Goal: Task Accomplishment & Management: Manage account settings

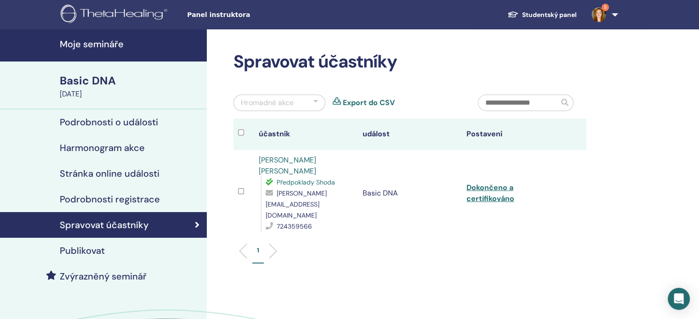
click at [104, 48] on h4 "Moje semináře" at bounding box center [131, 44] width 142 height 11
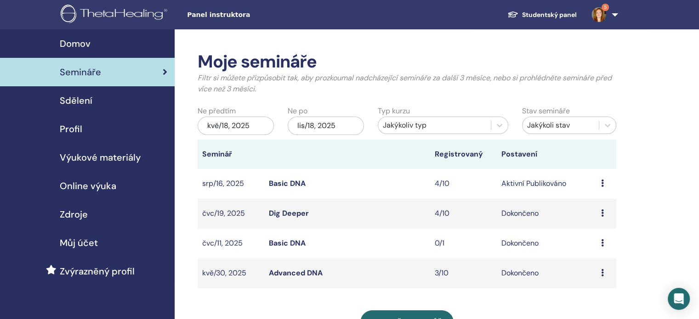
click at [298, 185] on link "Basic DNA" at bounding box center [287, 184] width 37 height 10
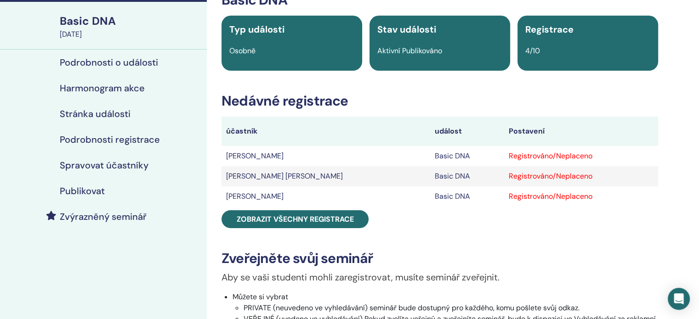
scroll to position [66, 0]
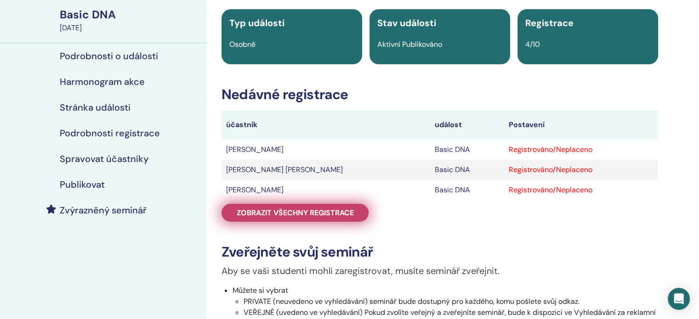
click at [300, 211] on span "Zobrazit všechny registrace" at bounding box center [295, 213] width 117 height 10
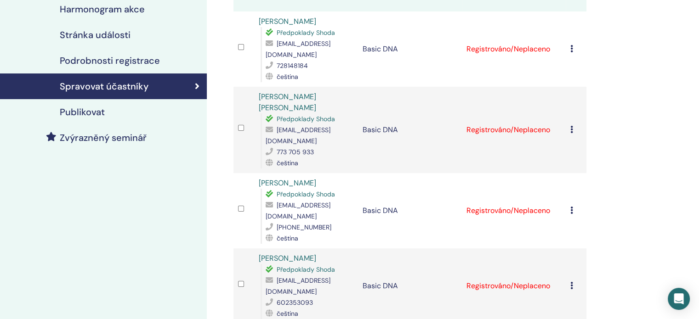
scroll to position [142, 0]
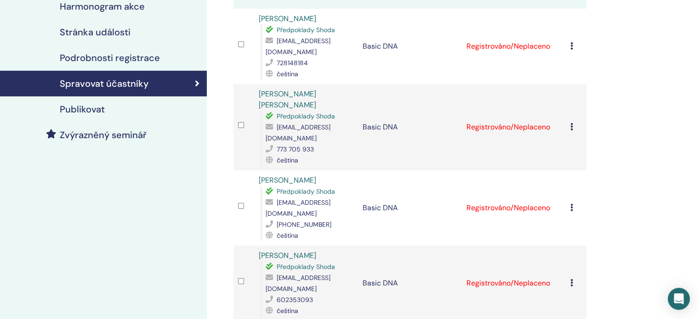
click at [570, 279] on icon at bounding box center [571, 282] width 3 height 7
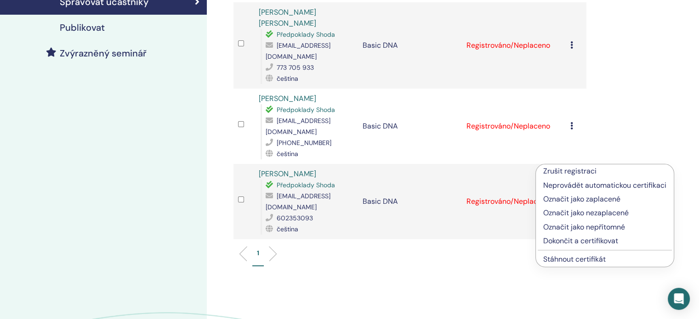
scroll to position [224, 0]
click at [566, 238] on p "Dokončit a certifikovat" at bounding box center [604, 240] width 123 height 11
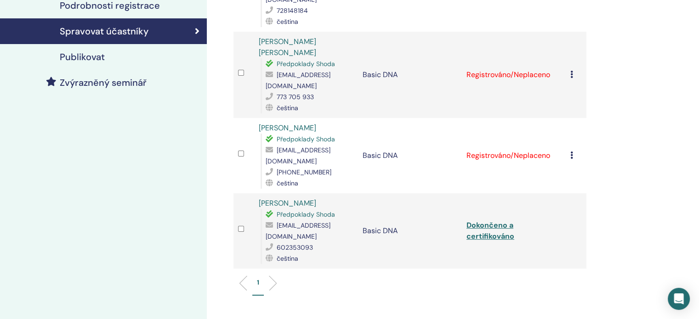
scroll to position [194, 0]
click at [570, 151] on icon at bounding box center [571, 154] width 3 height 7
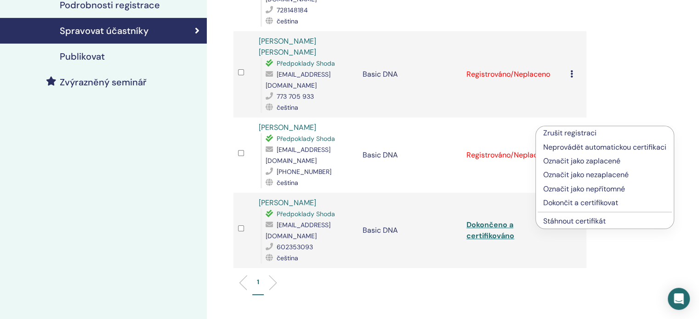
click at [553, 201] on p "Dokončit a certifikovat" at bounding box center [604, 203] width 123 height 11
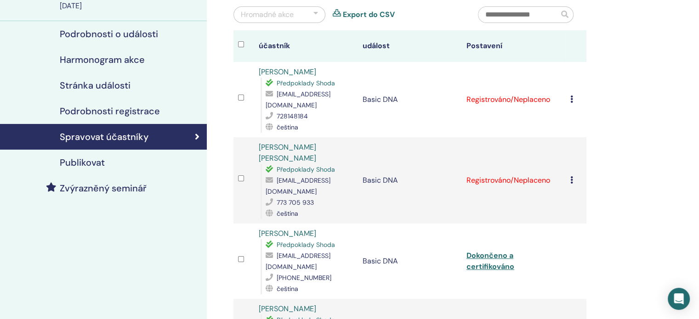
scroll to position [89, 0]
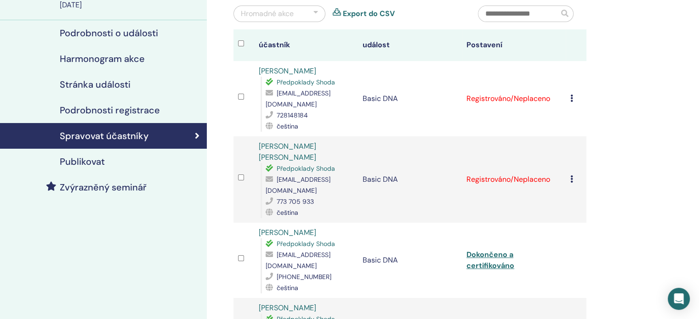
click at [571, 176] on icon at bounding box center [571, 179] width 3 height 7
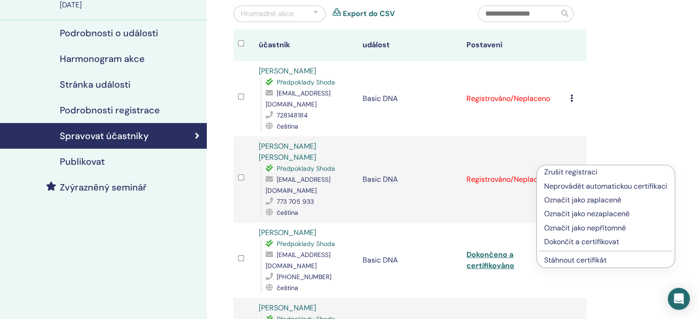
click at [572, 243] on p "Dokončit a certifikovat" at bounding box center [605, 242] width 123 height 11
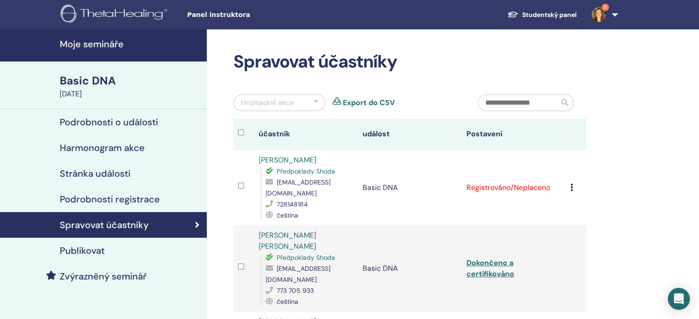
click at [572, 184] on icon at bounding box center [571, 187] width 3 height 7
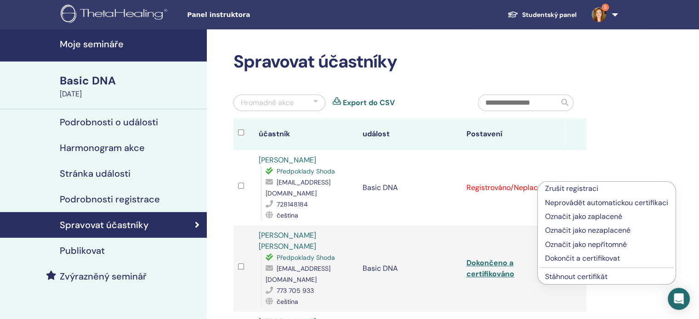
click at [585, 256] on p "Dokončit a certifikovat" at bounding box center [606, 258] width 123 height 11
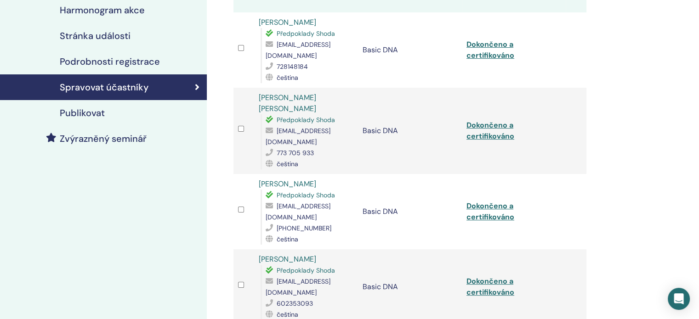
scroll to position [139, 0]
